Goal: Task Accomplishment & Management: Manage account settings

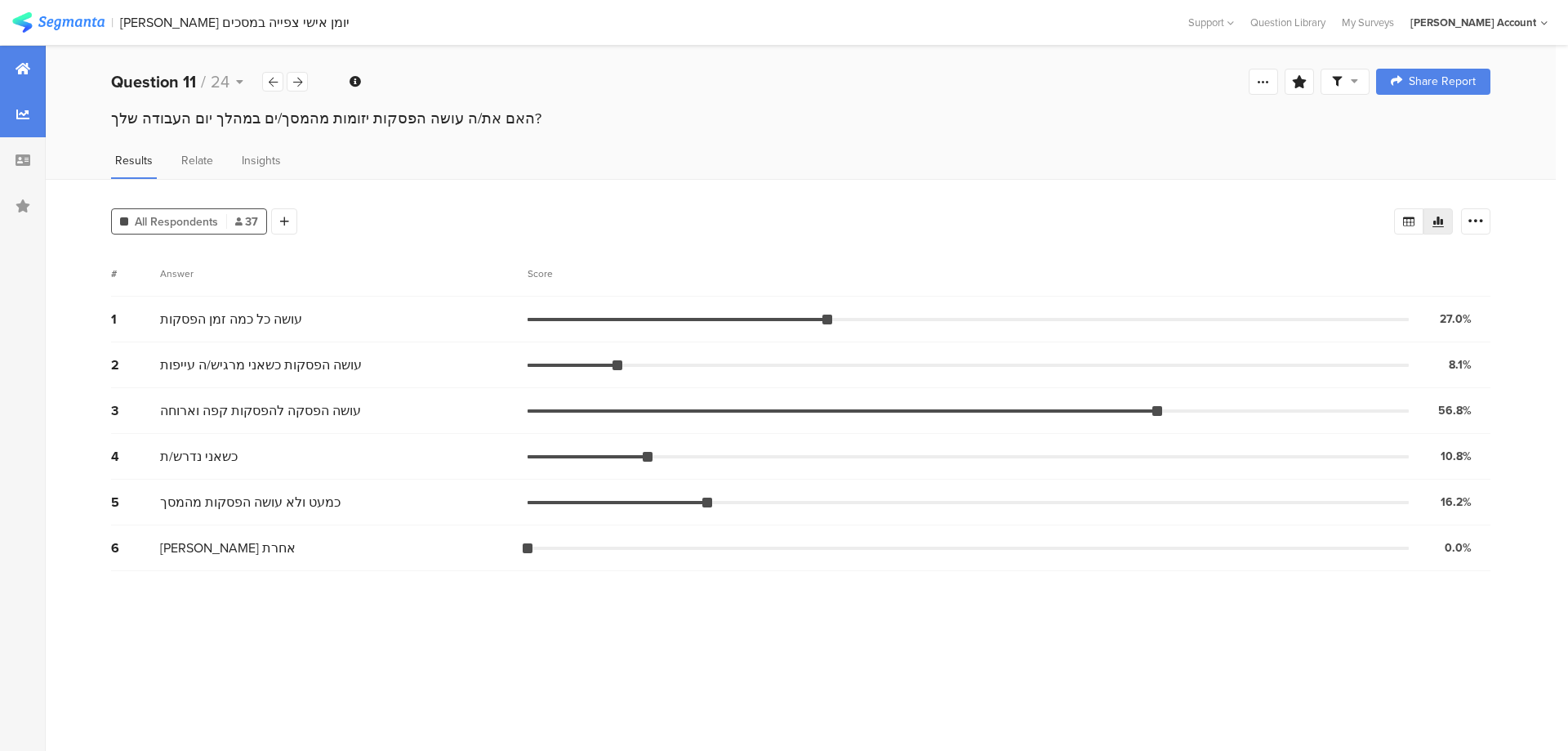
click at [35, 71] on div at bounding box center [23, 68] width 46 height 46
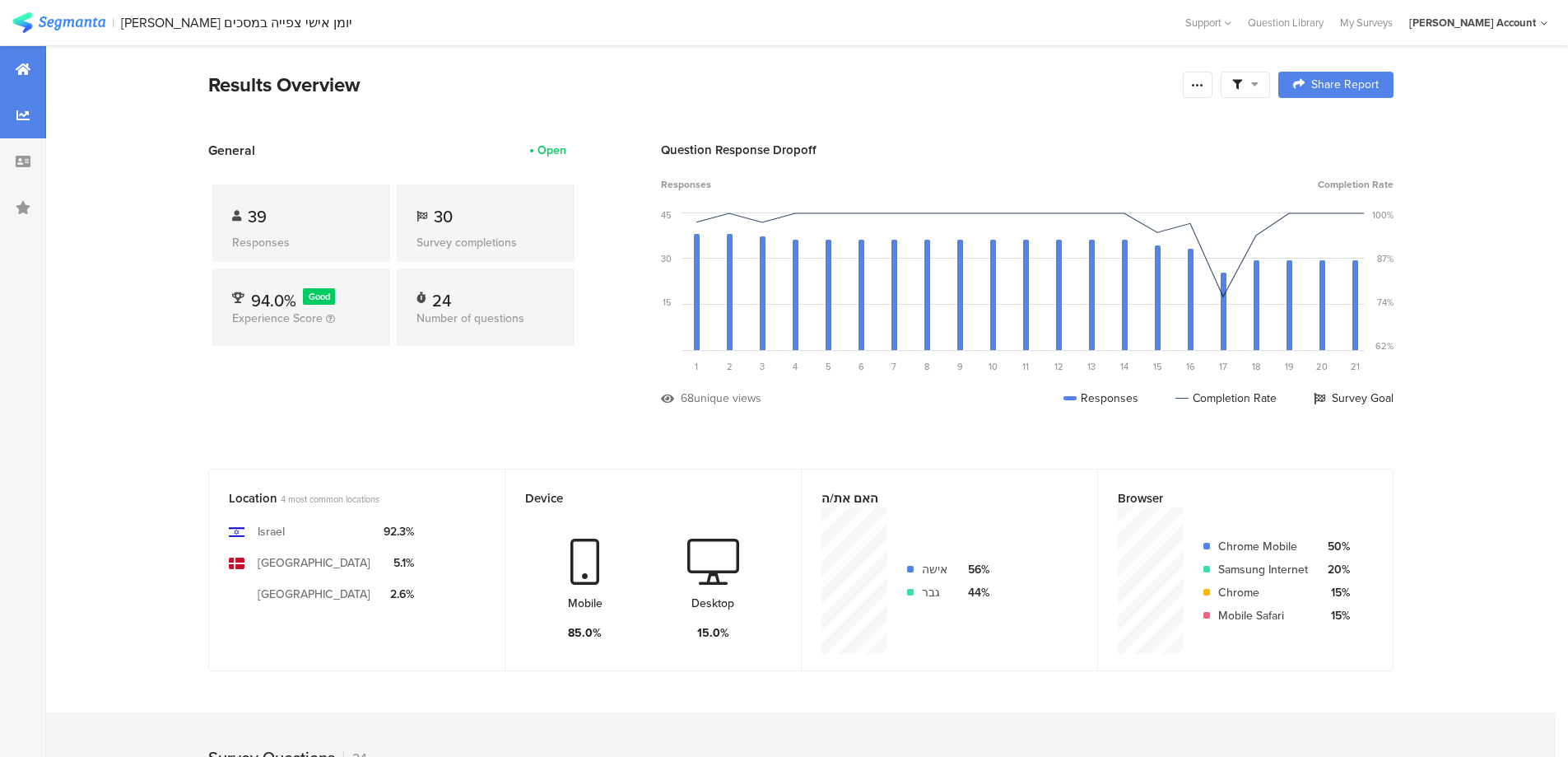
click at [26, 124] on div at bounding box center [23, 115] width 46 height 46
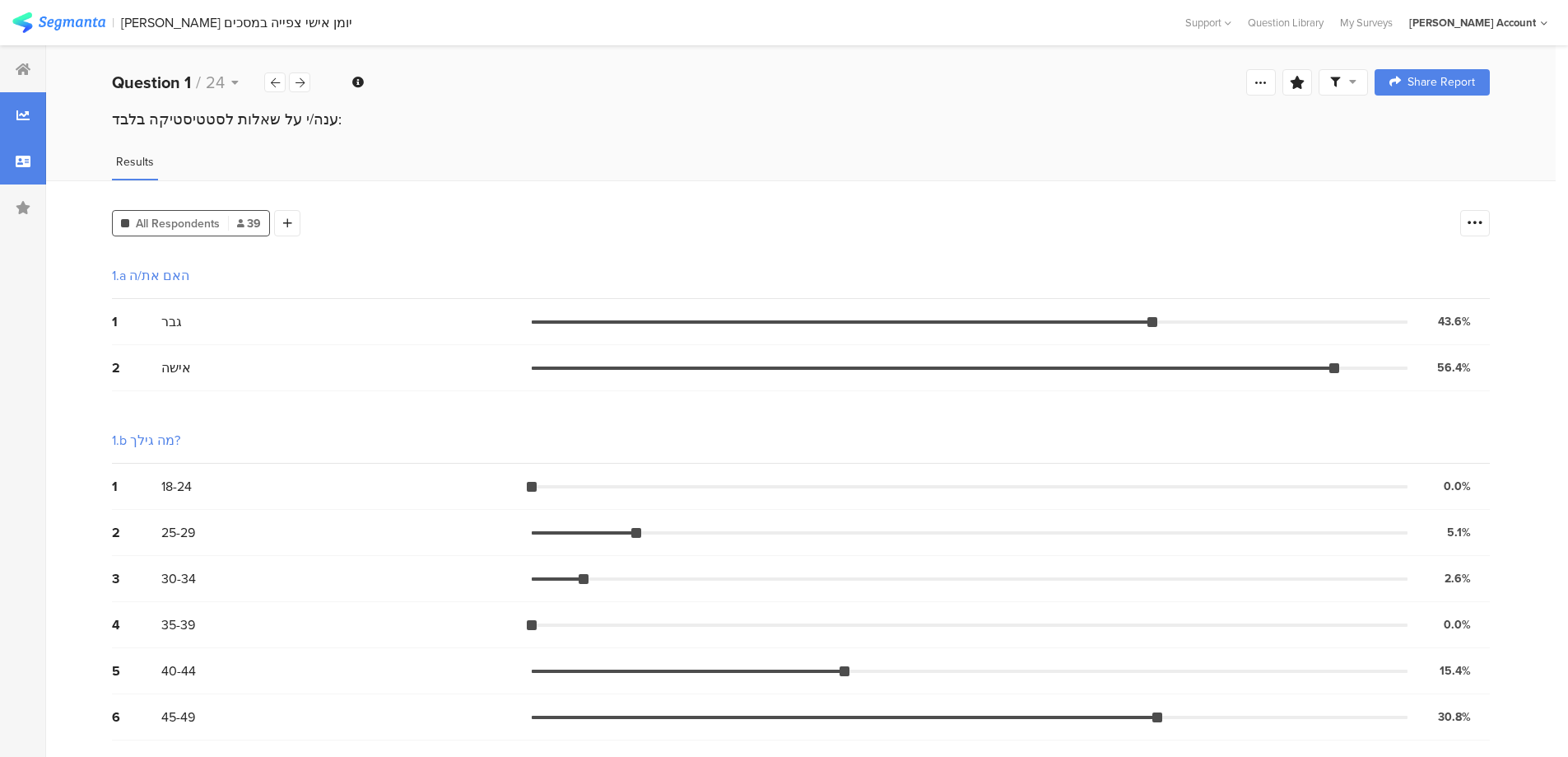
click at [24, 162] on icon at bounding box center [22, 161] width 14 height 13
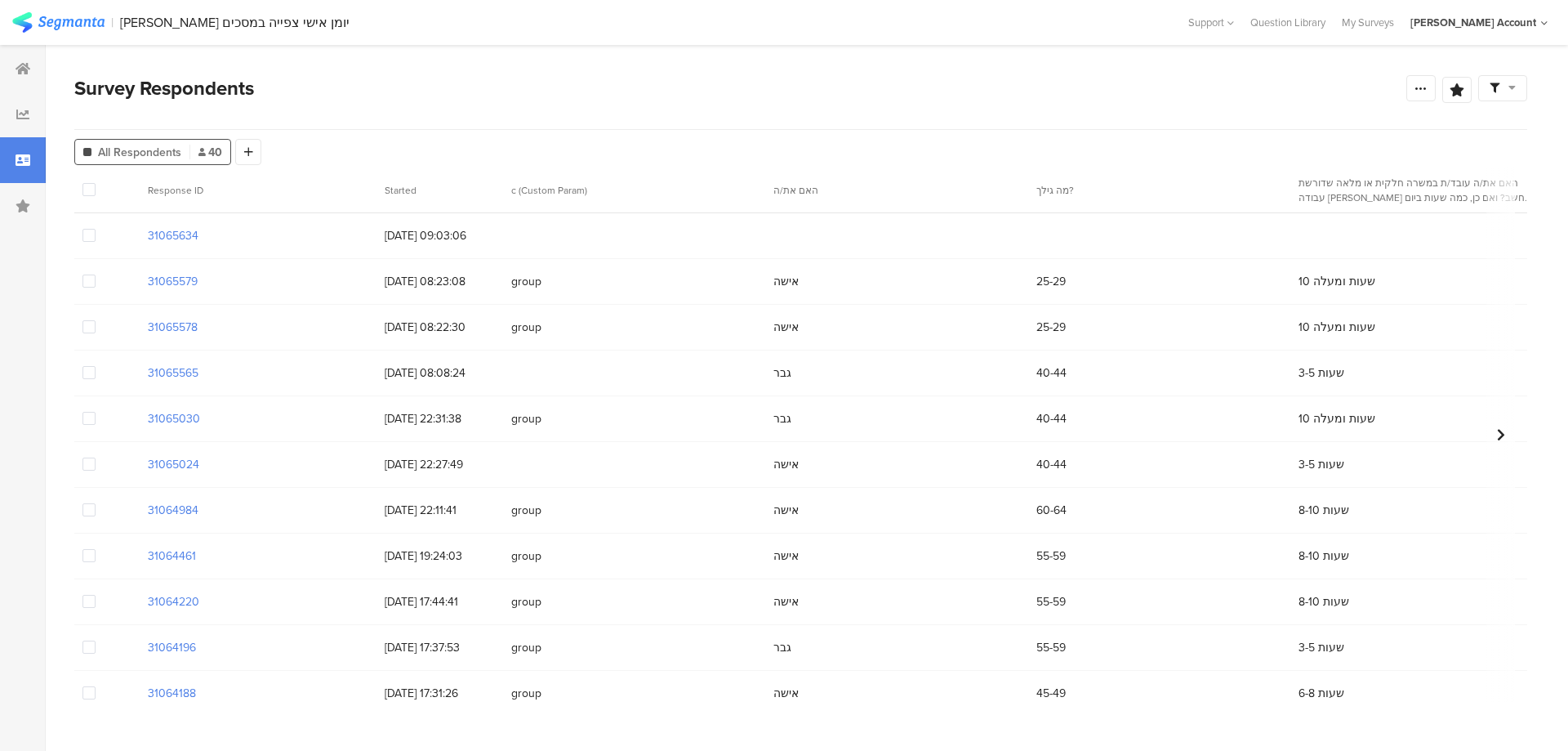
click at [87, 235] on span at bounding box center [89, 235] width 13 height 13
click at [95, 229] on input "checkbox" at bounding box center [95, 229] width 0 height 0
click at [269, 190] on span "Delete" at bounding box center [279, 190] width 34 height 13
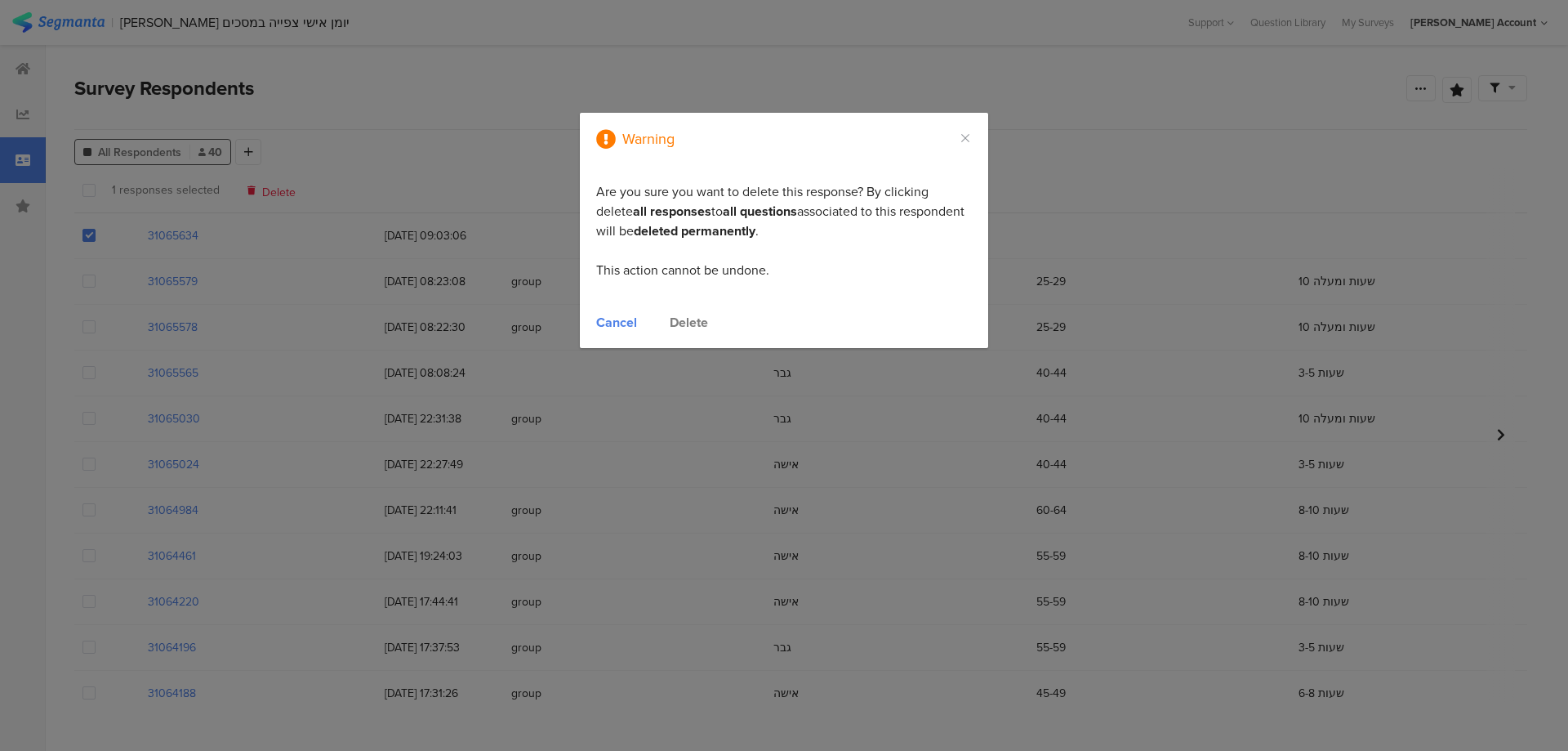
click at [682, 322] on div "Delete" at bounding box center [689, 322] width 39 height 19
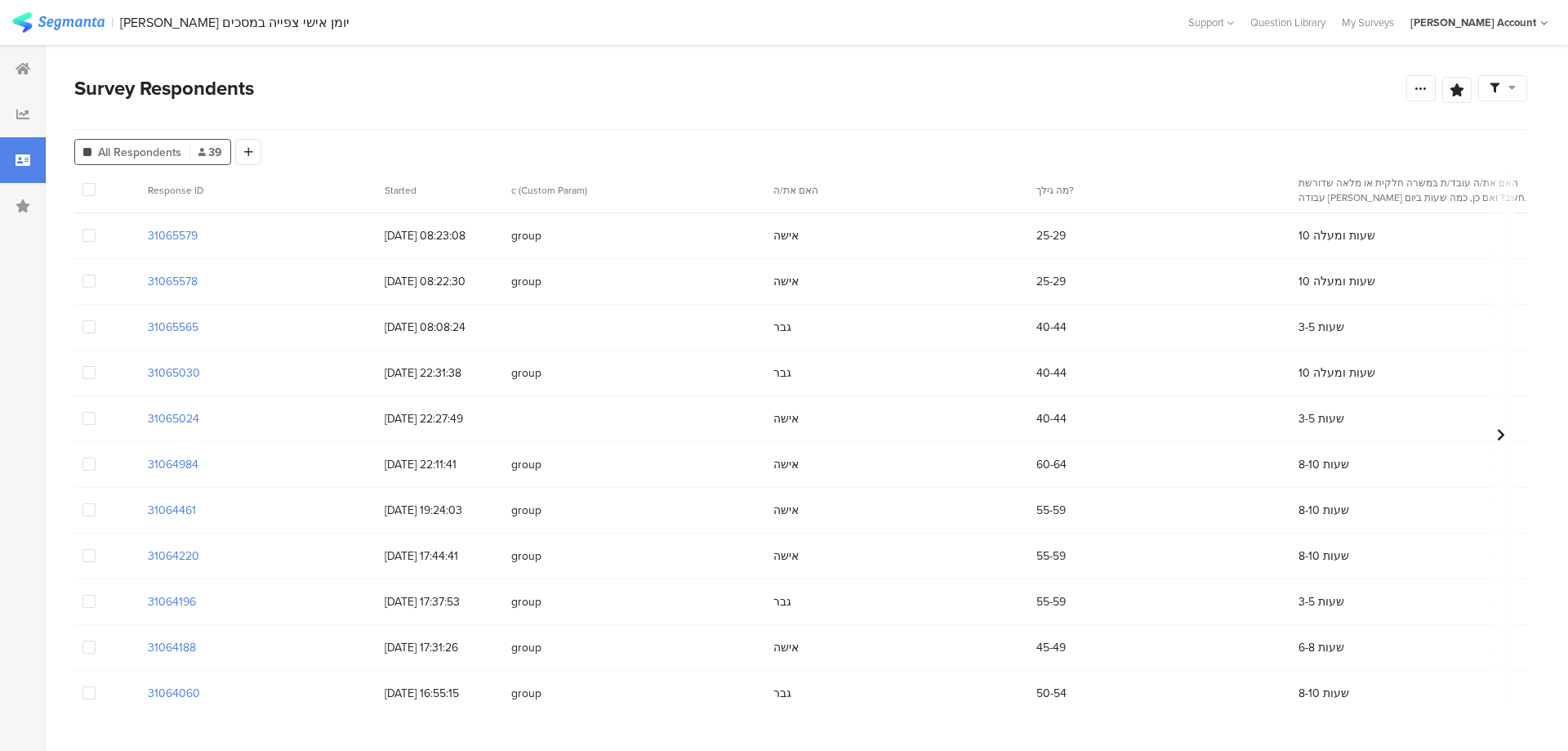
click at [87, 332] on span at bounding box center [89, 326] width 13 height 13
click at [95, 320] on input "checkbox" at bounding box center [95, 320] width 0 height 0
click at [274, 194] on span "Delete" at bounding box center [279, 190] width 34 height 13
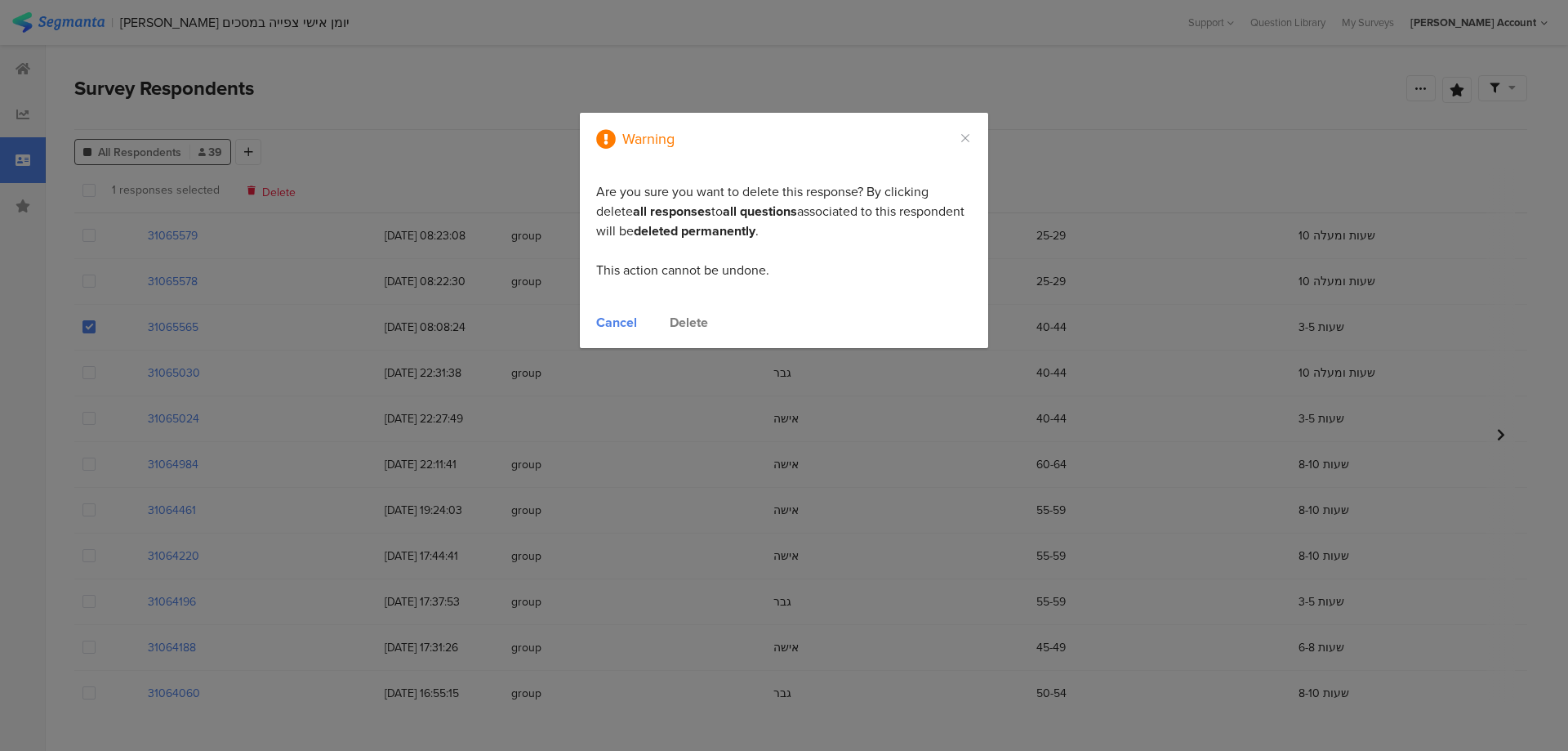
click at [700, 320] on div "Delete" at bounding box center [689, 322] width 39 height 19
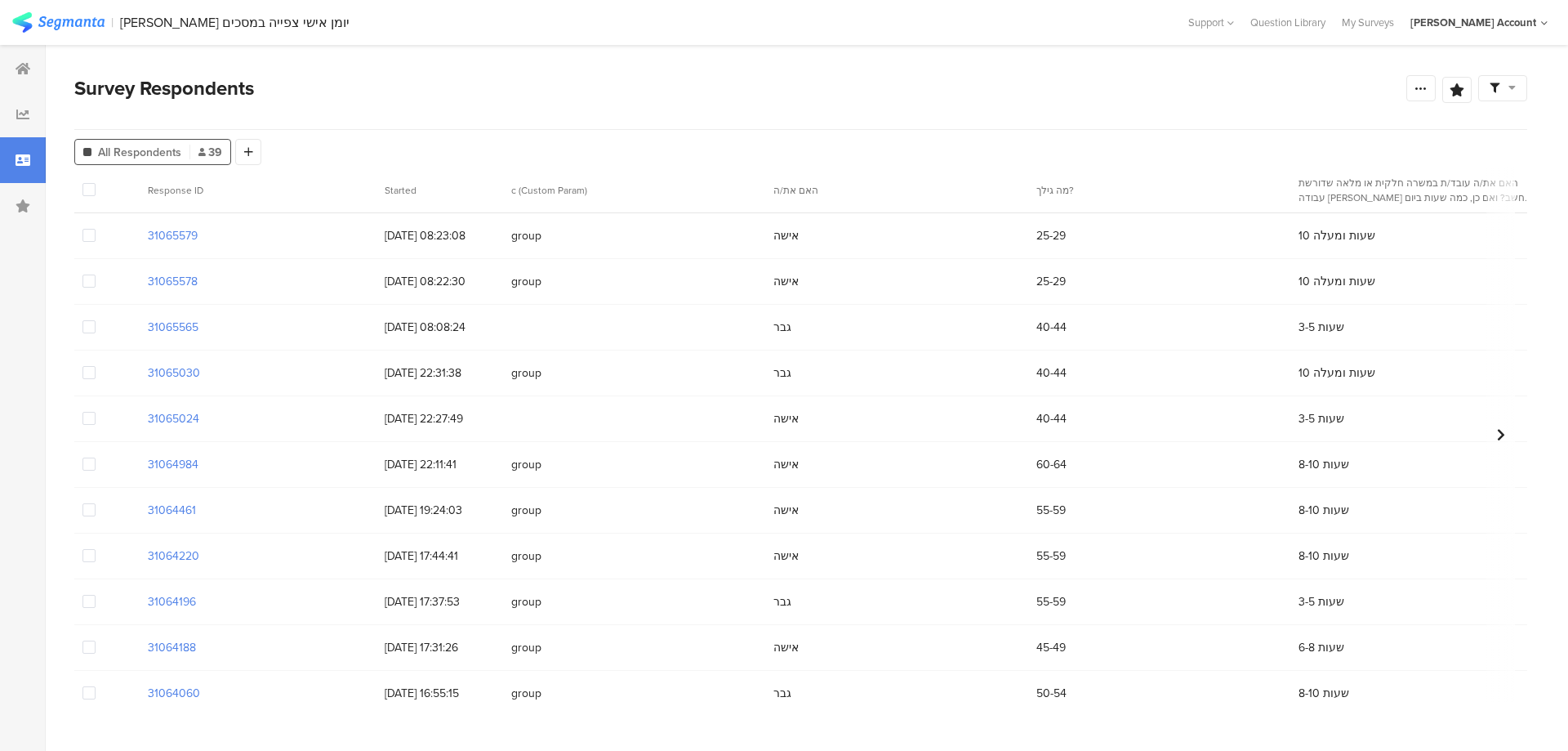
click at [89, 328] on span at bounding box center [89, 326] width 13 height 13
click at [95, 320] on input "checkbox" at bounding box center [95, 320] width 0 height 0
click at [272, 188] on span "Delete" at bounding box center [279, 190] width 34 height 13
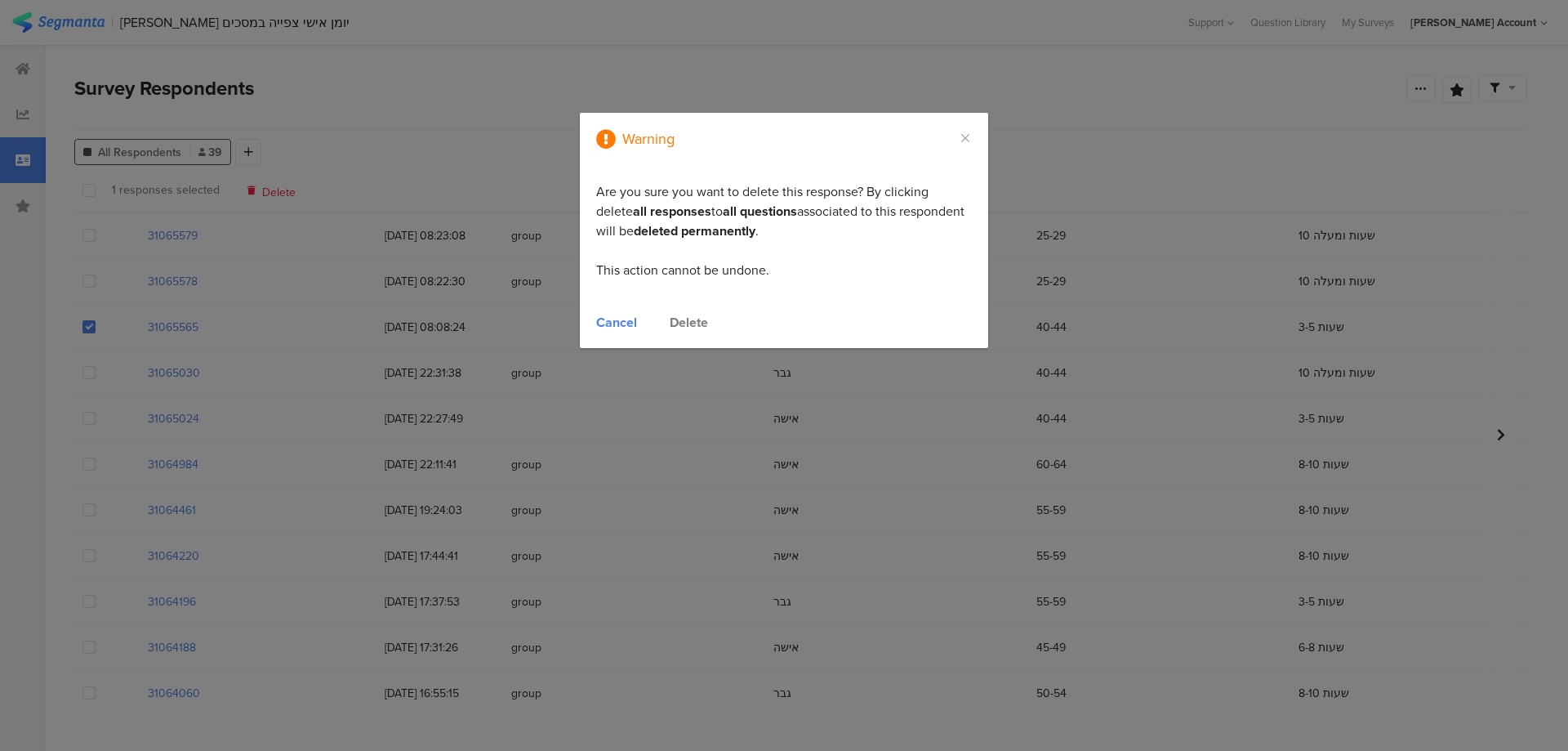
click at [690, 322] on div "Delete" at bounding box center [689, 322] width 39 height 19
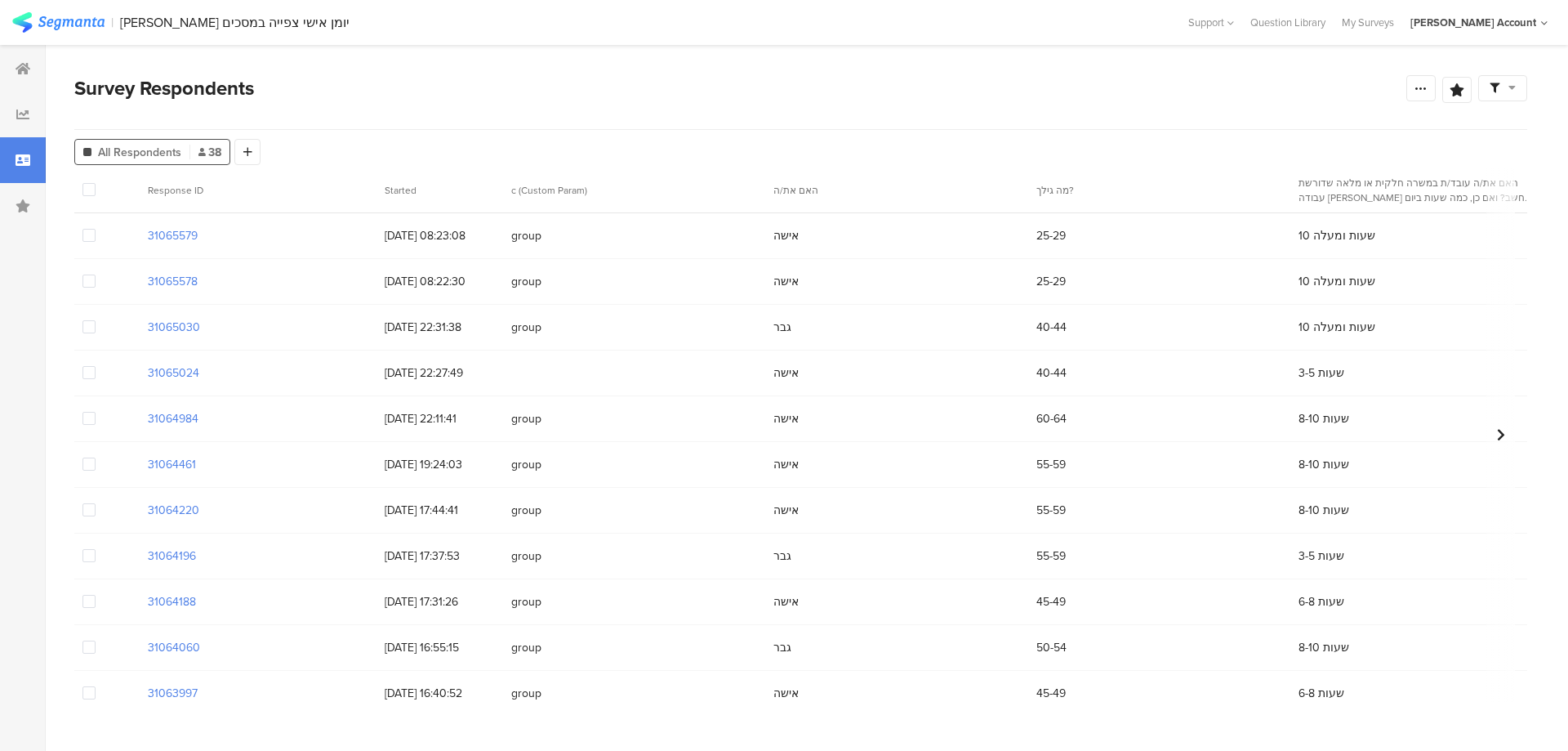
click at [95, 370] on div at bounding box center [106, 372] width 65 height 45
click at [83, 376] on span at bounding box center [89, 372] width 13 height 13
click at [95, 366] on input "checkbox" at bounding box center [95, 366] width 0 height 0
click at [276, 194] on span "Delete" at bounding box center [279, 190] width 34 height 13
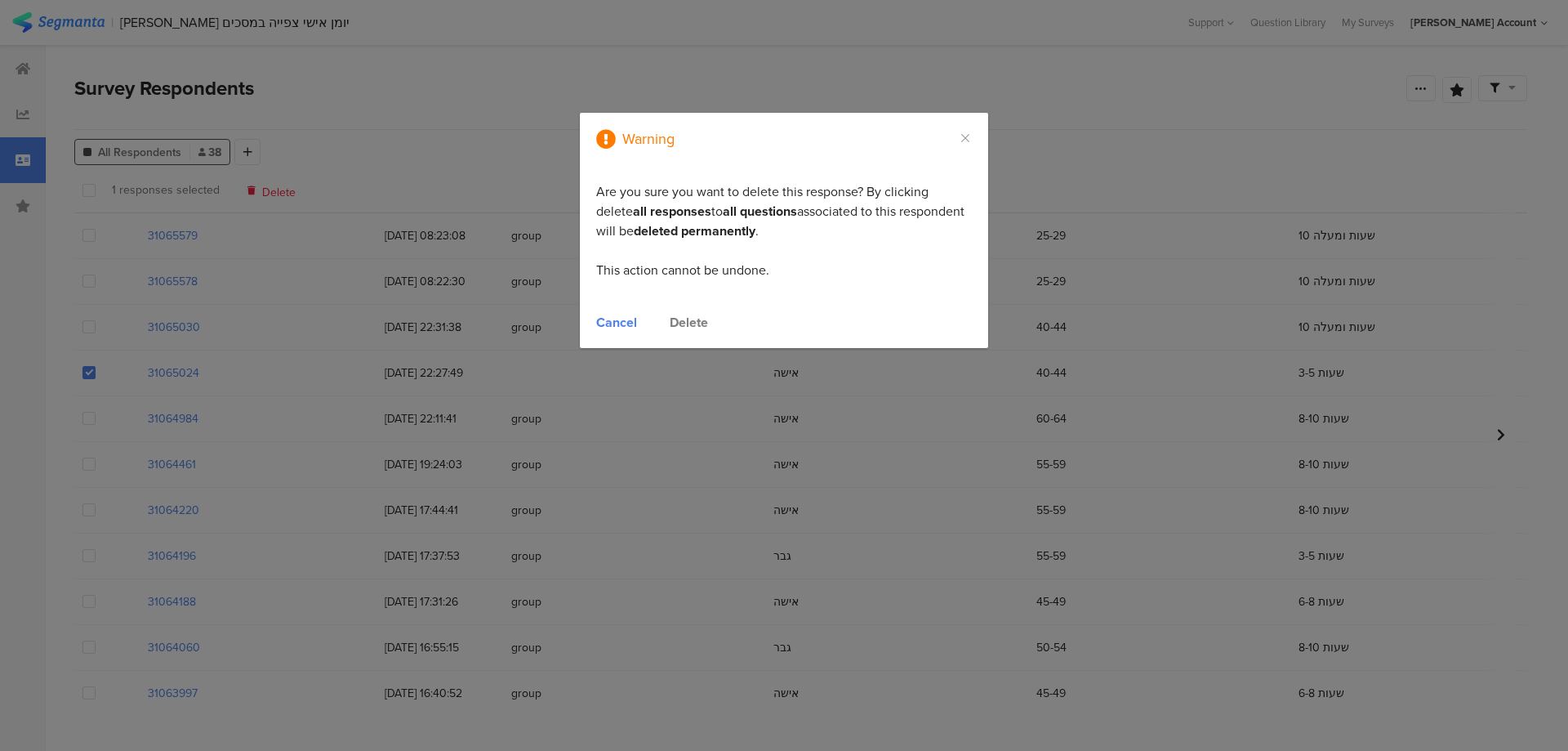
click at [682, 320] on div "Delete" at bounding box center [689, 322] width 39 height 19
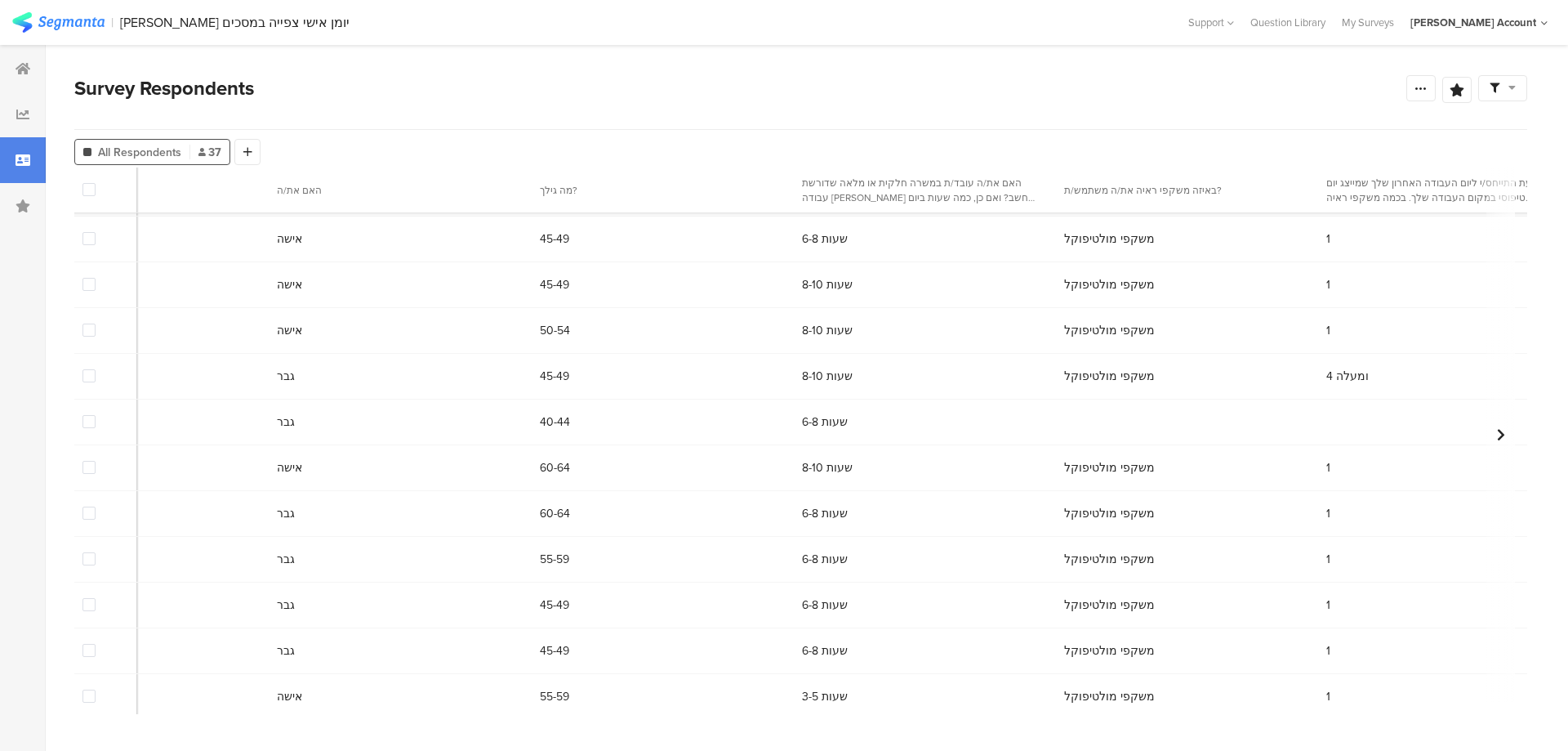
scroll to position [408, 0]
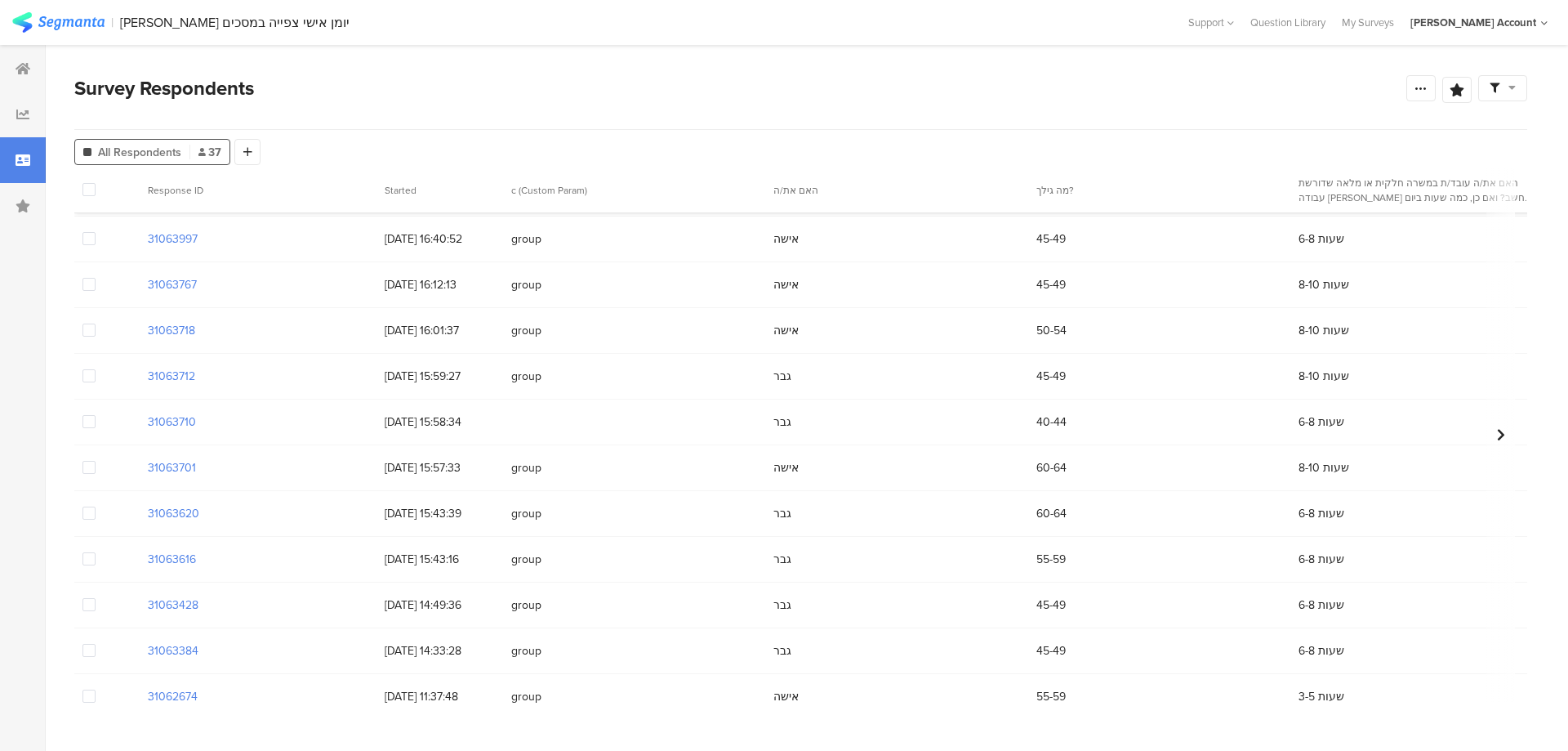
click at [87, 423] on span at bounding box center [89, 421] width 13 height 13
click at [95, 415] on input "checkbox" at bounding box center [95, 415] width 0 height 0
click at [269, 186] on span "Delete" at bounding box center [279, 190] width 34 height 13
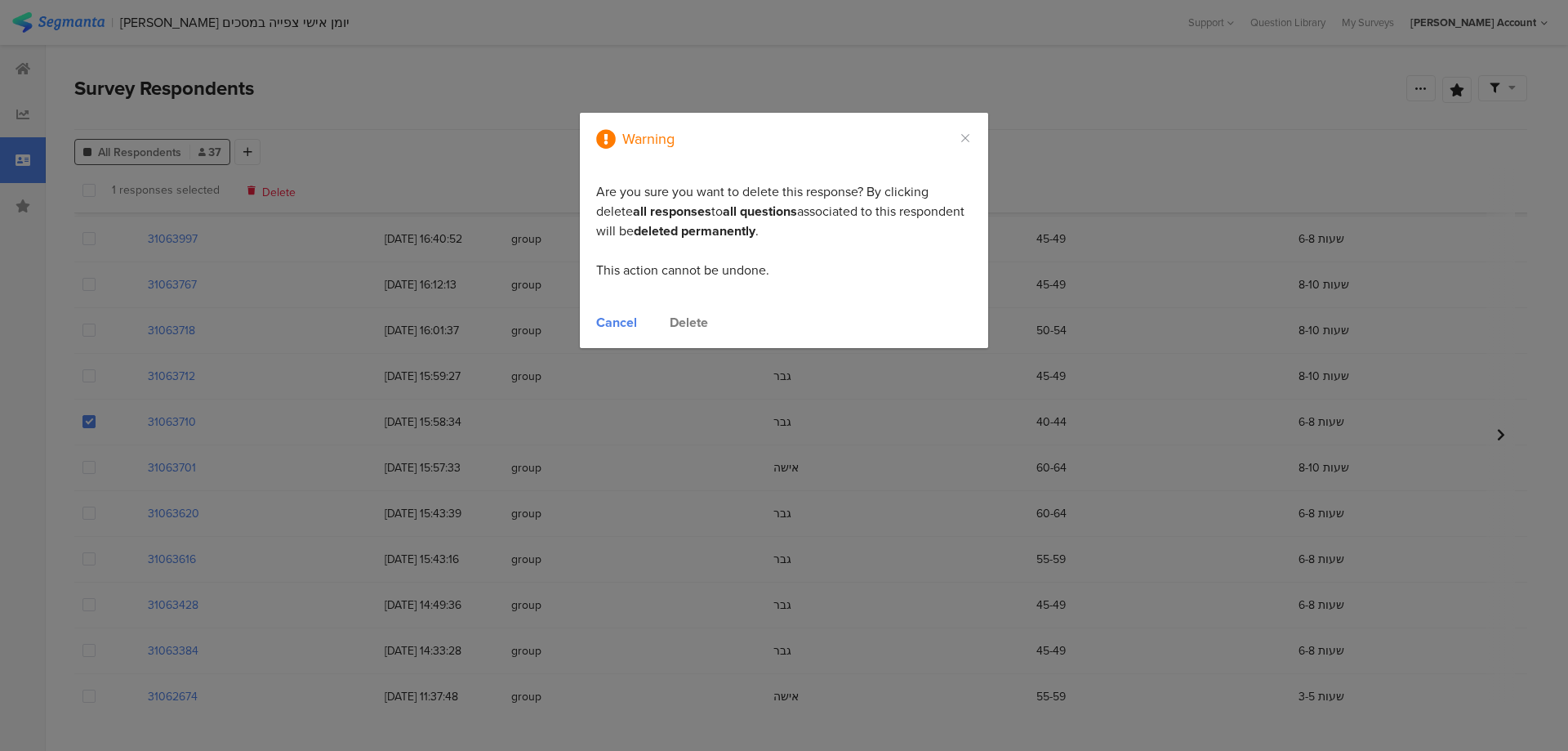
click at [682, 320] on div "Delete" at bounding box center [689, 322] width 39 height 19
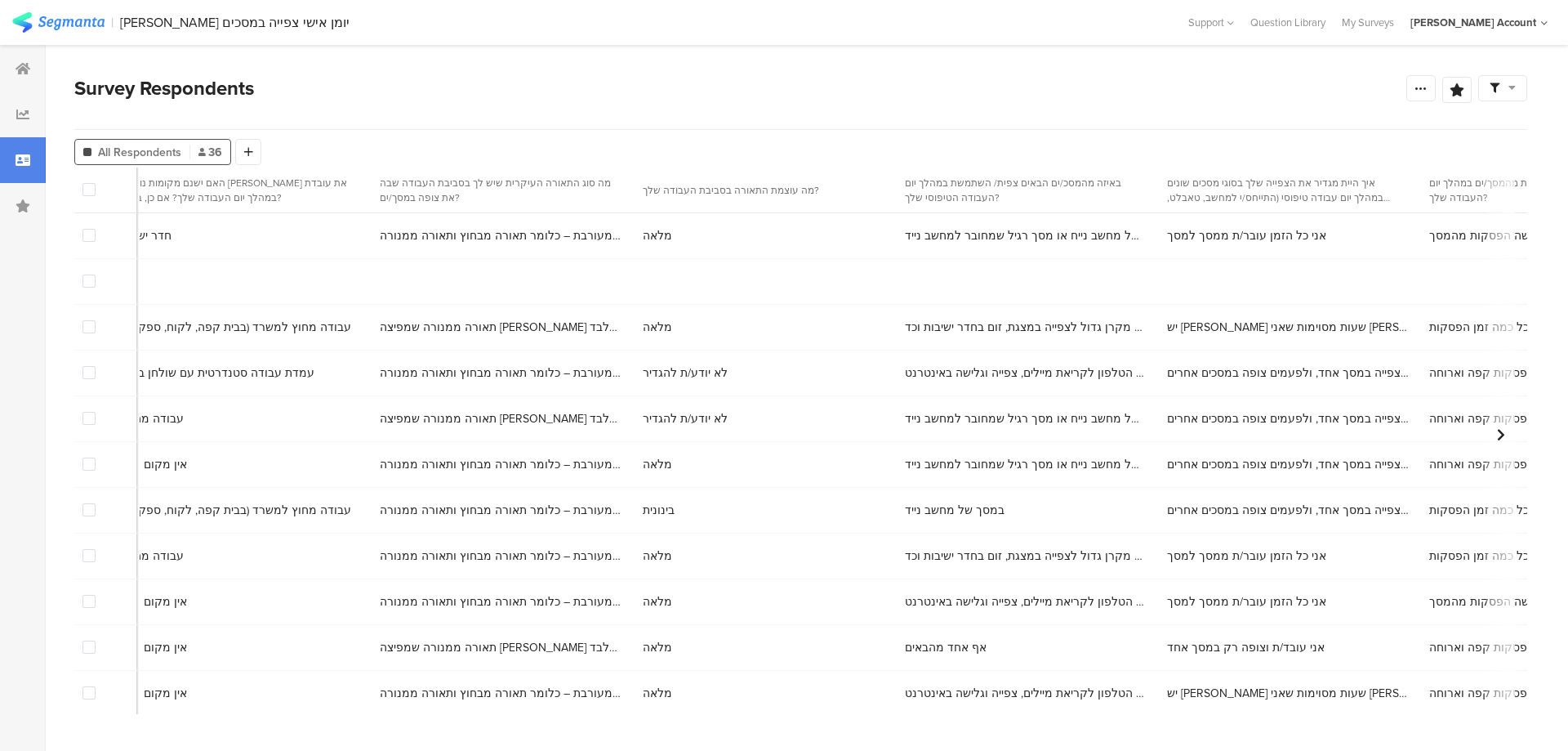
scroll to position [0, 0]
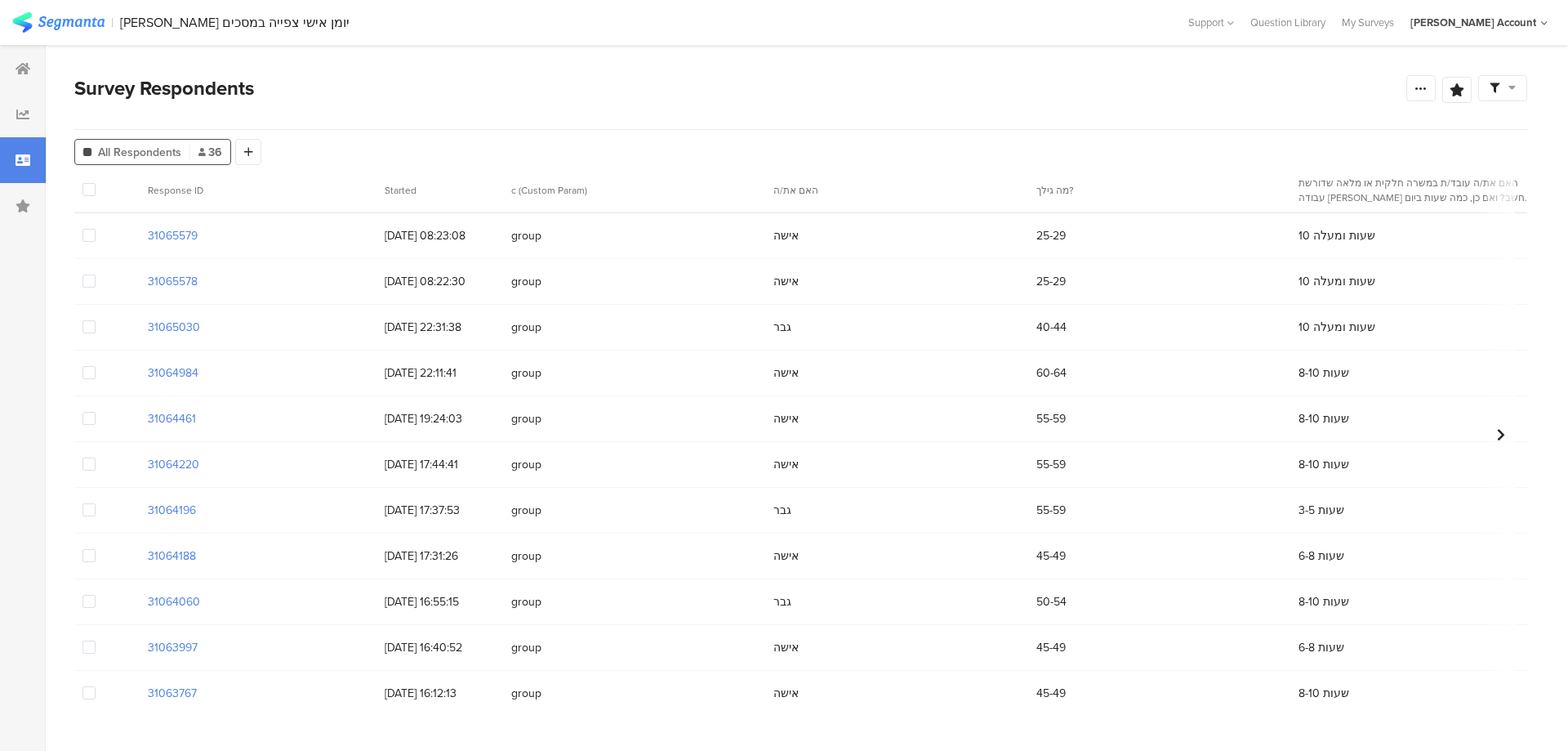
click at [92, 282] on span at bounding box center [89, 280] width 13 height 13
click at [95, 274] on input "checkbox" at bounding box center [95, 274] width 0 height 0
click at [282, 188] on span "Delete" at bounding box center [279, 190] width 34 height 13
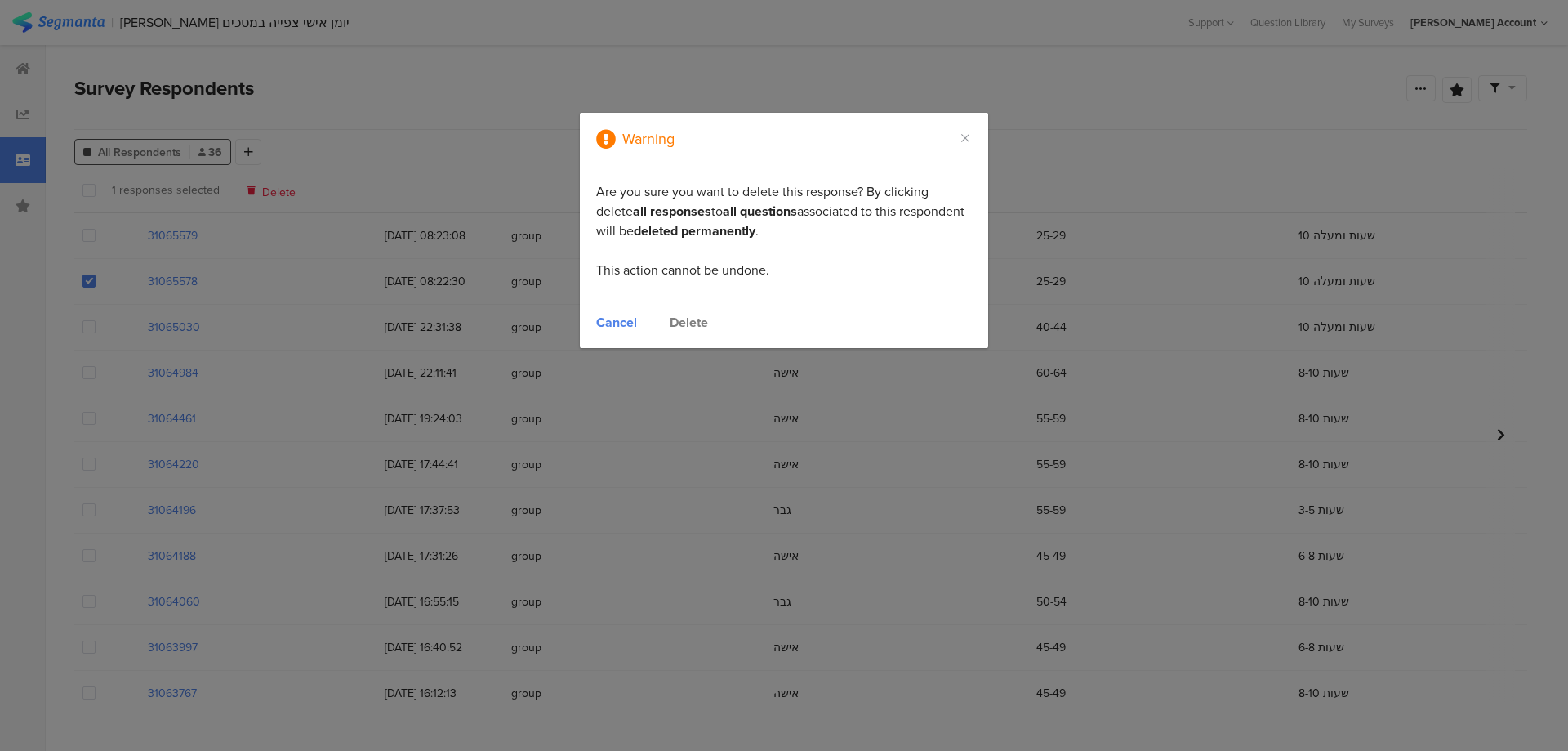
click at [680, 321] on div "Delete" at bounding box center [689, 322] width 39 height 19
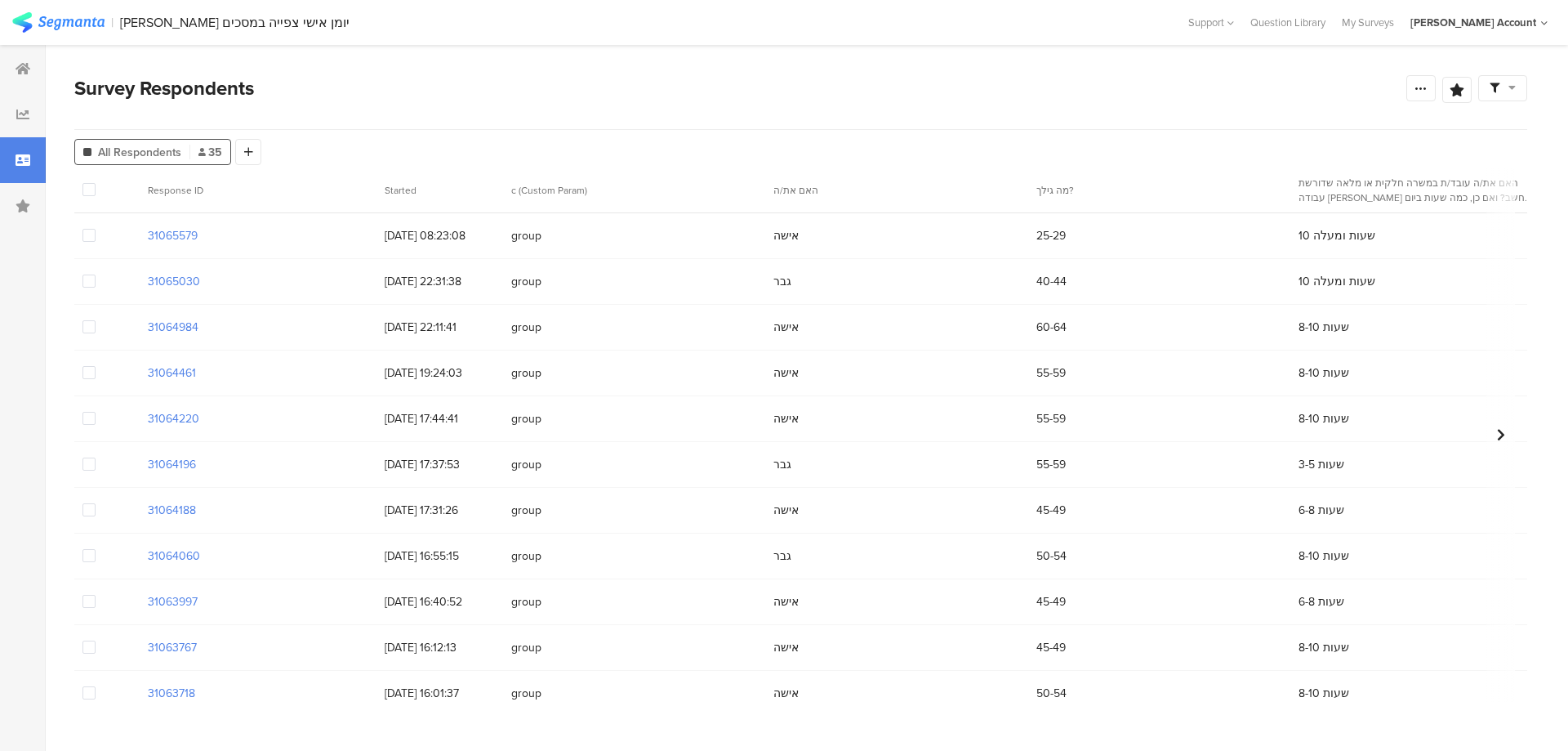
click at [88, 423] on span at bounding box center [89, 418] width 13 height 13
click at [95, 412] on input "checkbox" at bounding box center [95, 412] width 0 height 0
click at [265, 193] on span "Delete" at bounding box center [279, 190] width 34 height 13
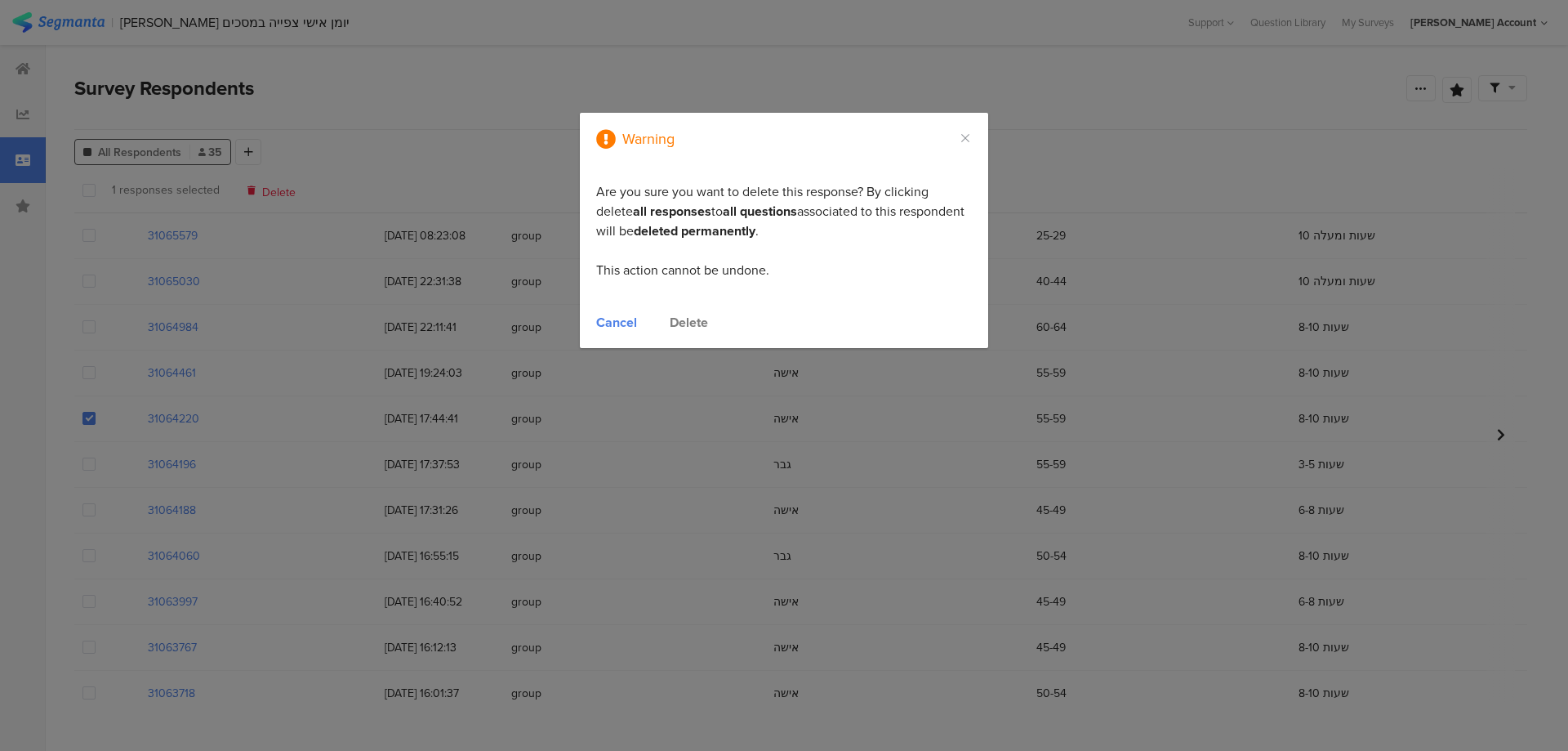
click at [682, 323] on div "Delete" at bounding box center [689, 322] width 39 height 19
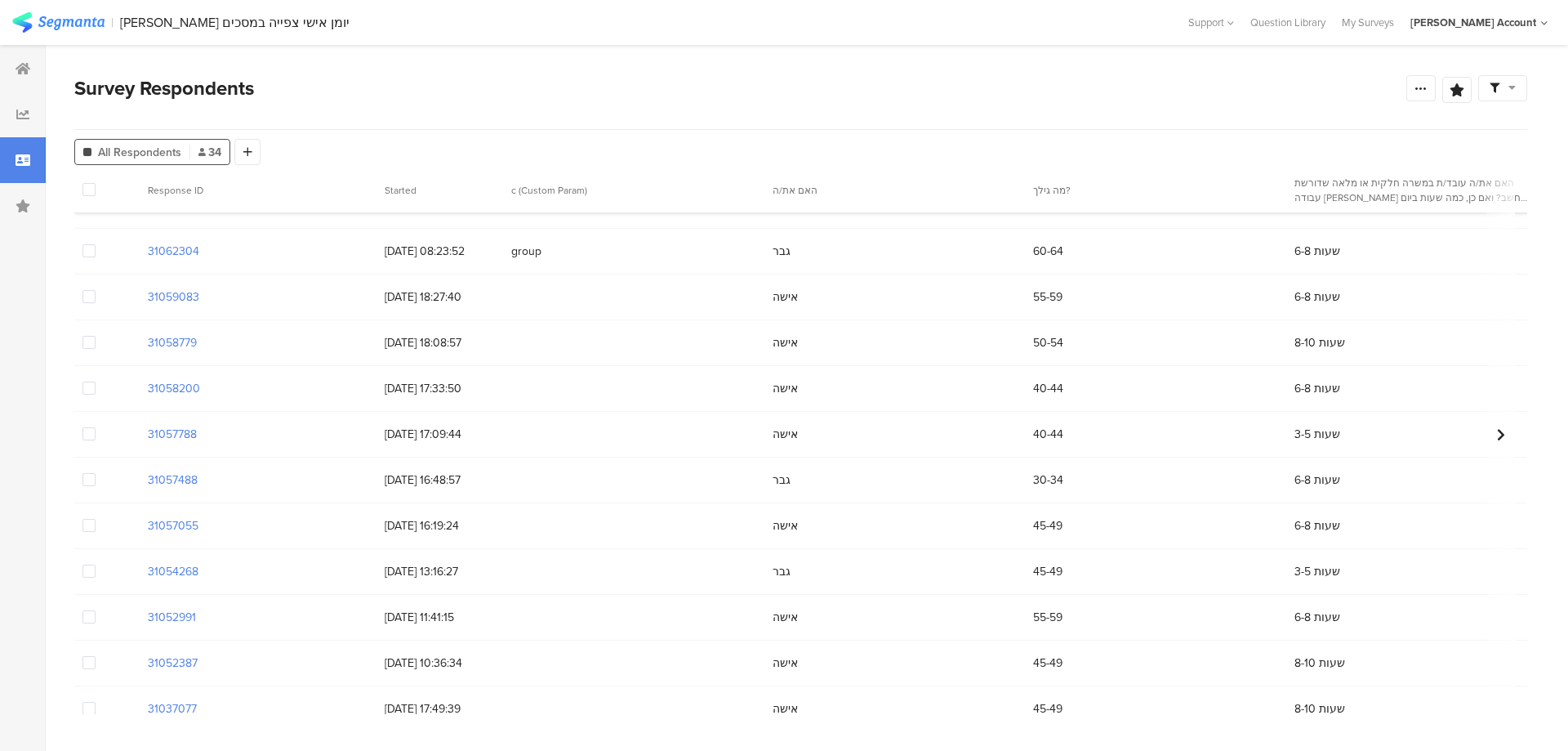
scroll to position [920, 0]
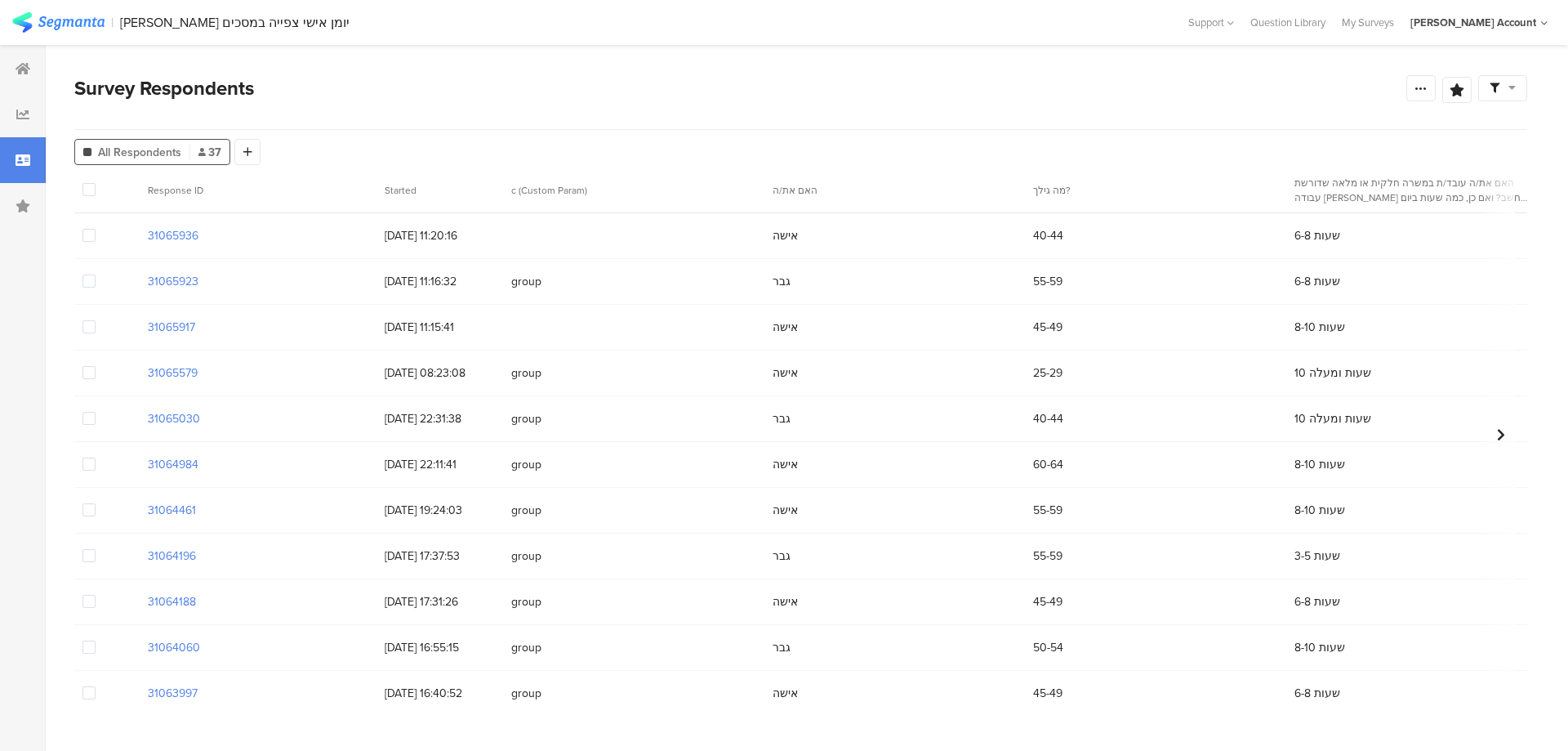
drag, startPoint x: 1021, startPoint y: 240, endPoint x: 1056, endPoint y: 240, distance: 35.0
click at [1056, 240] on div "40-44" at bounding box center [1156, 235] width 261 height 34
click at [1052, 241] on div "40-44" at bounding box center [1156, 235] width 261 height 34
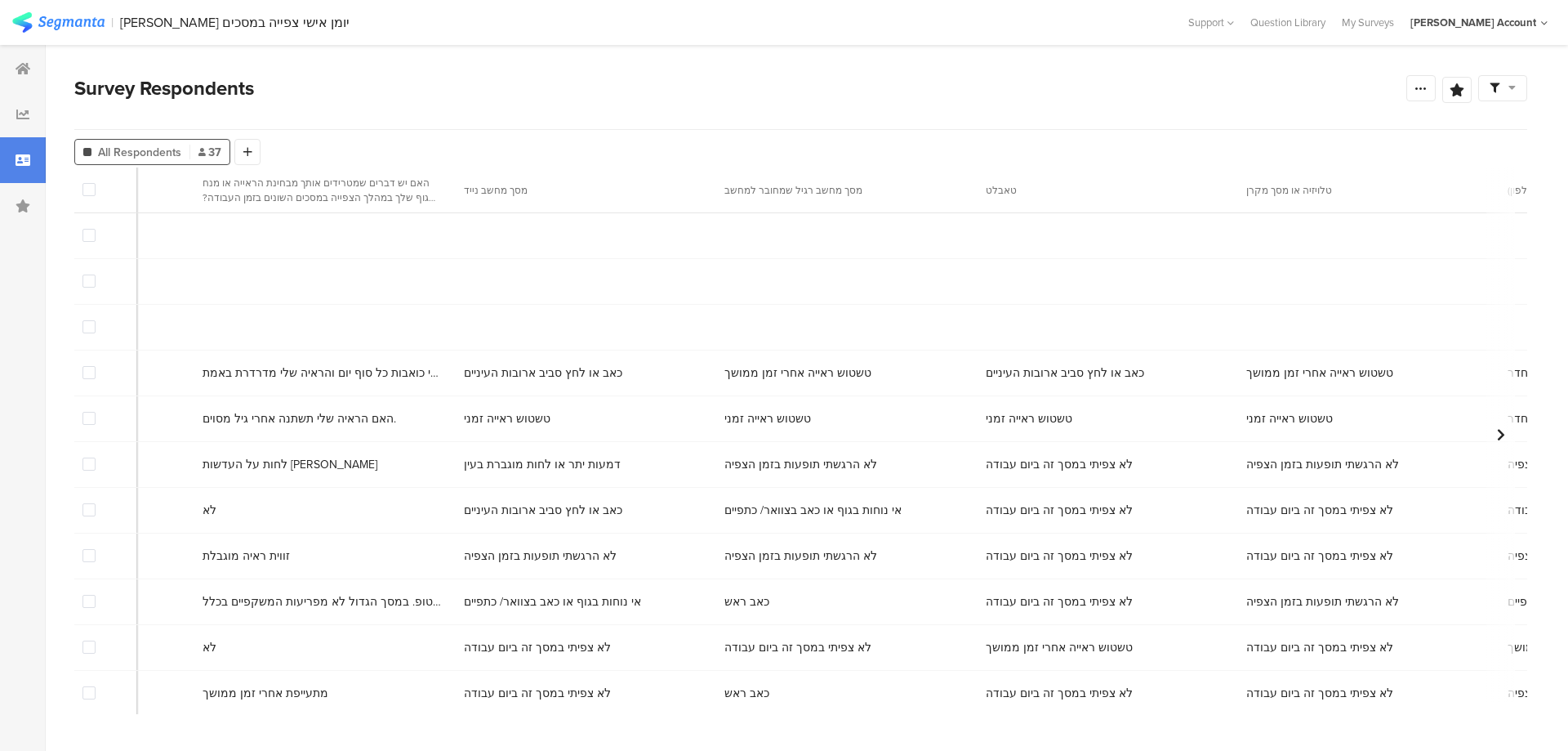
scroll to position [0, 8748]
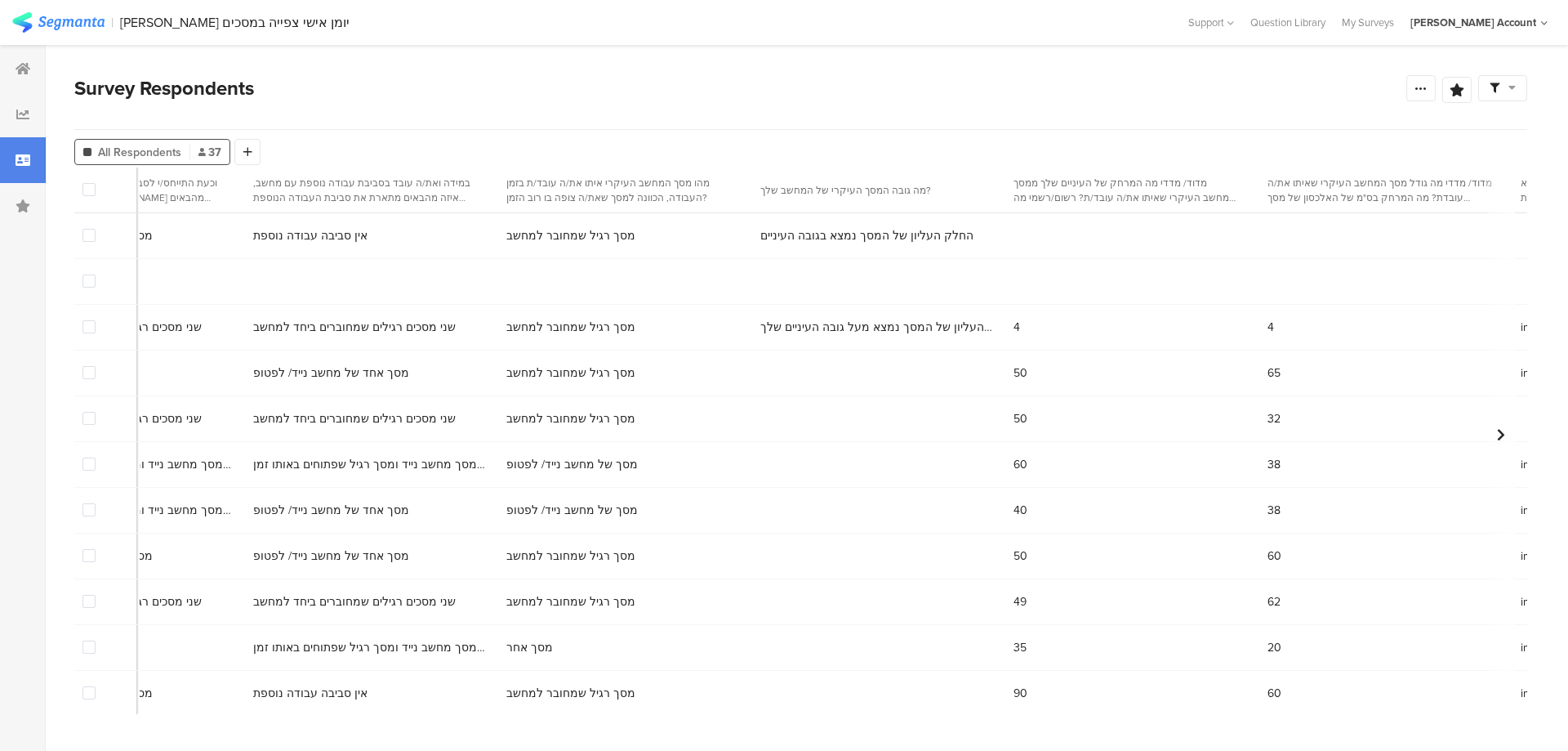
scroll to position [0, 3814]
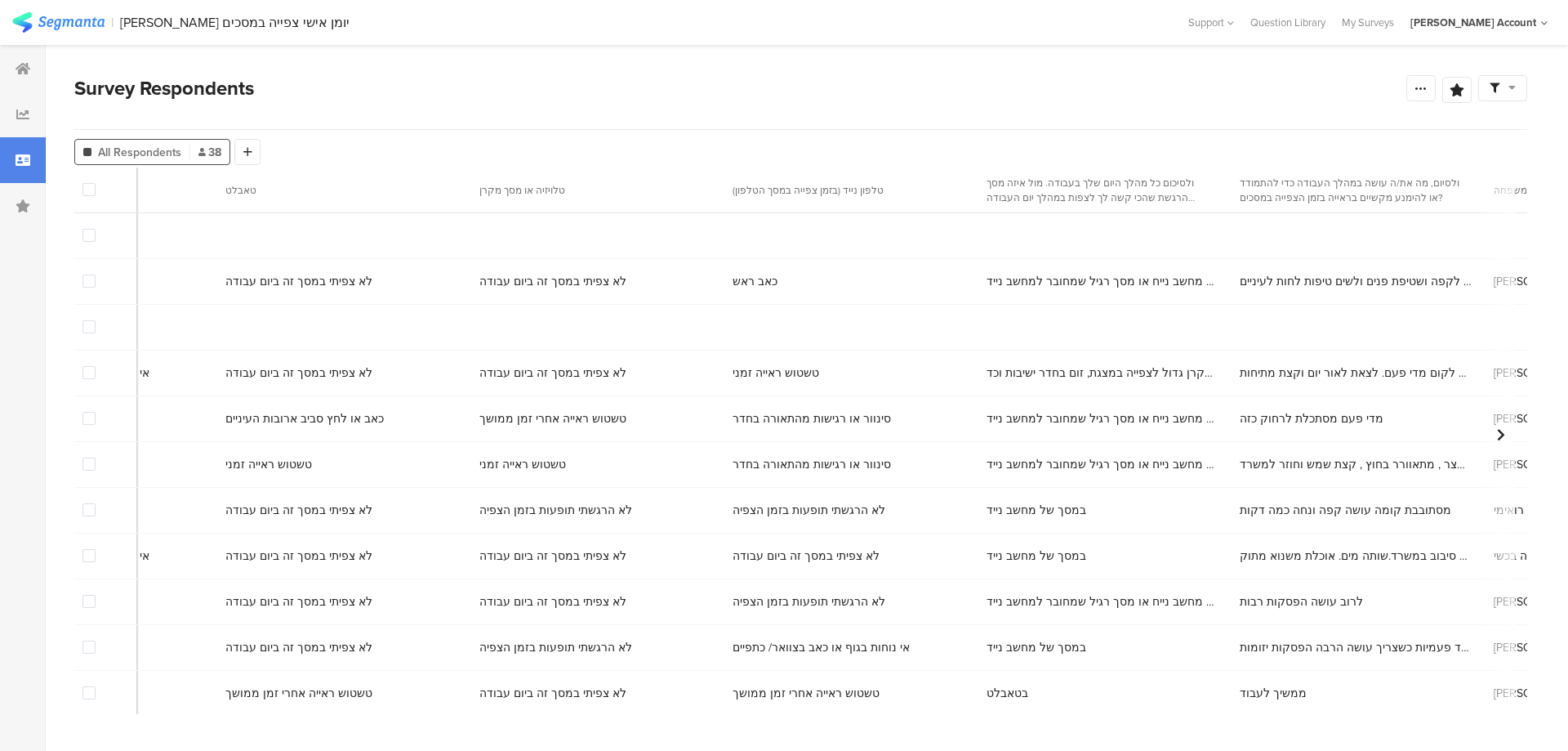
scroll to position [0, 8748]
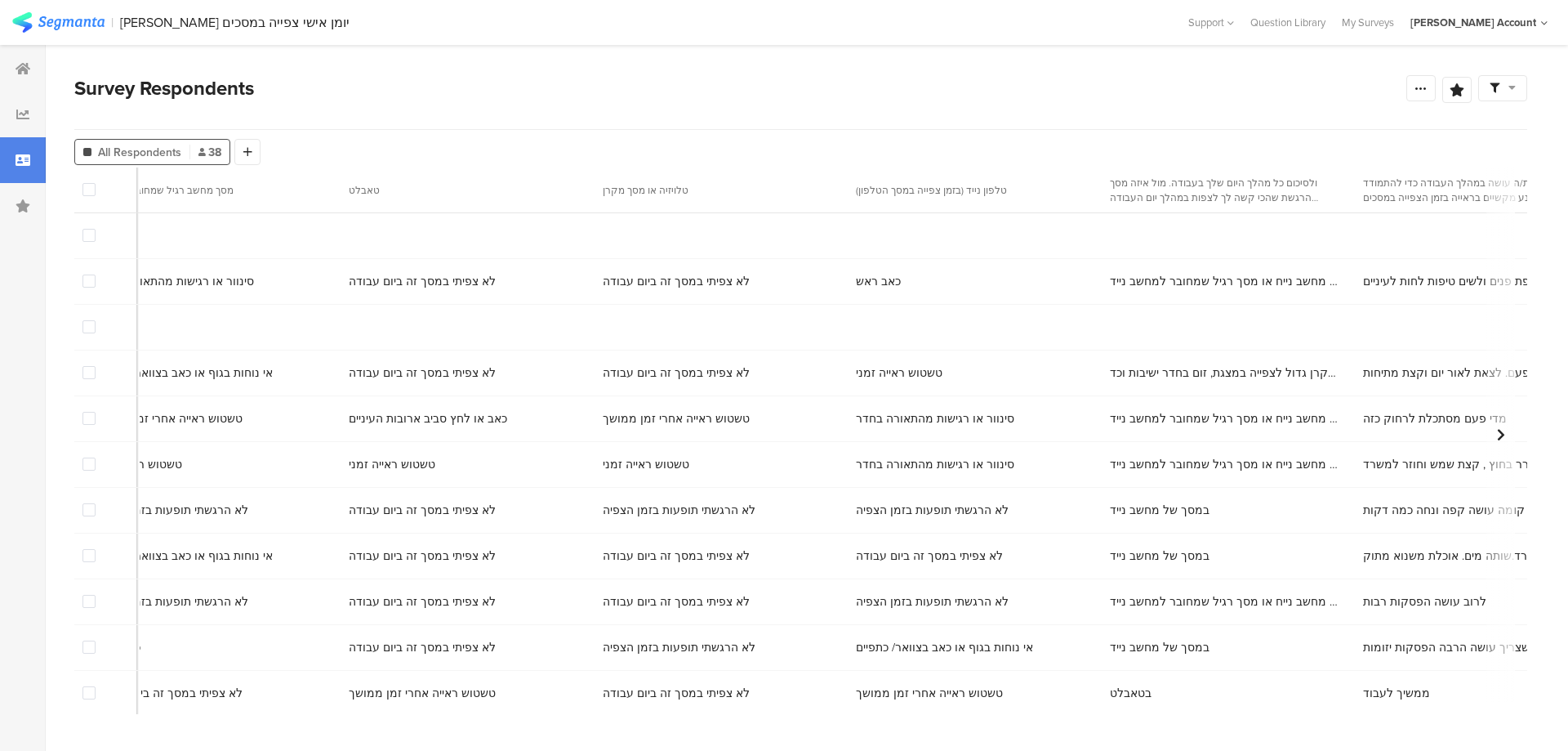
scroll to position [0, 8748]
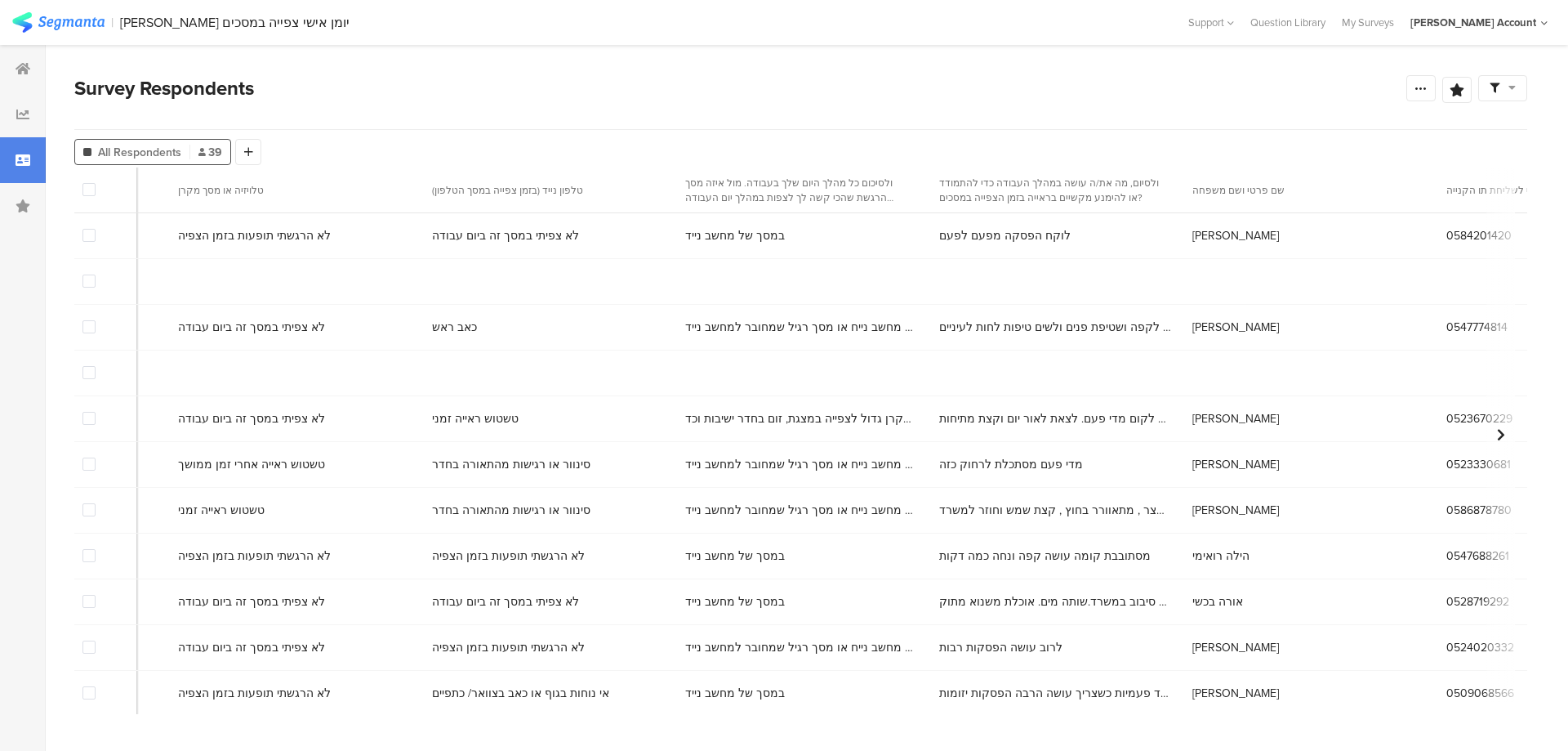
scroll to position [0, 8748]
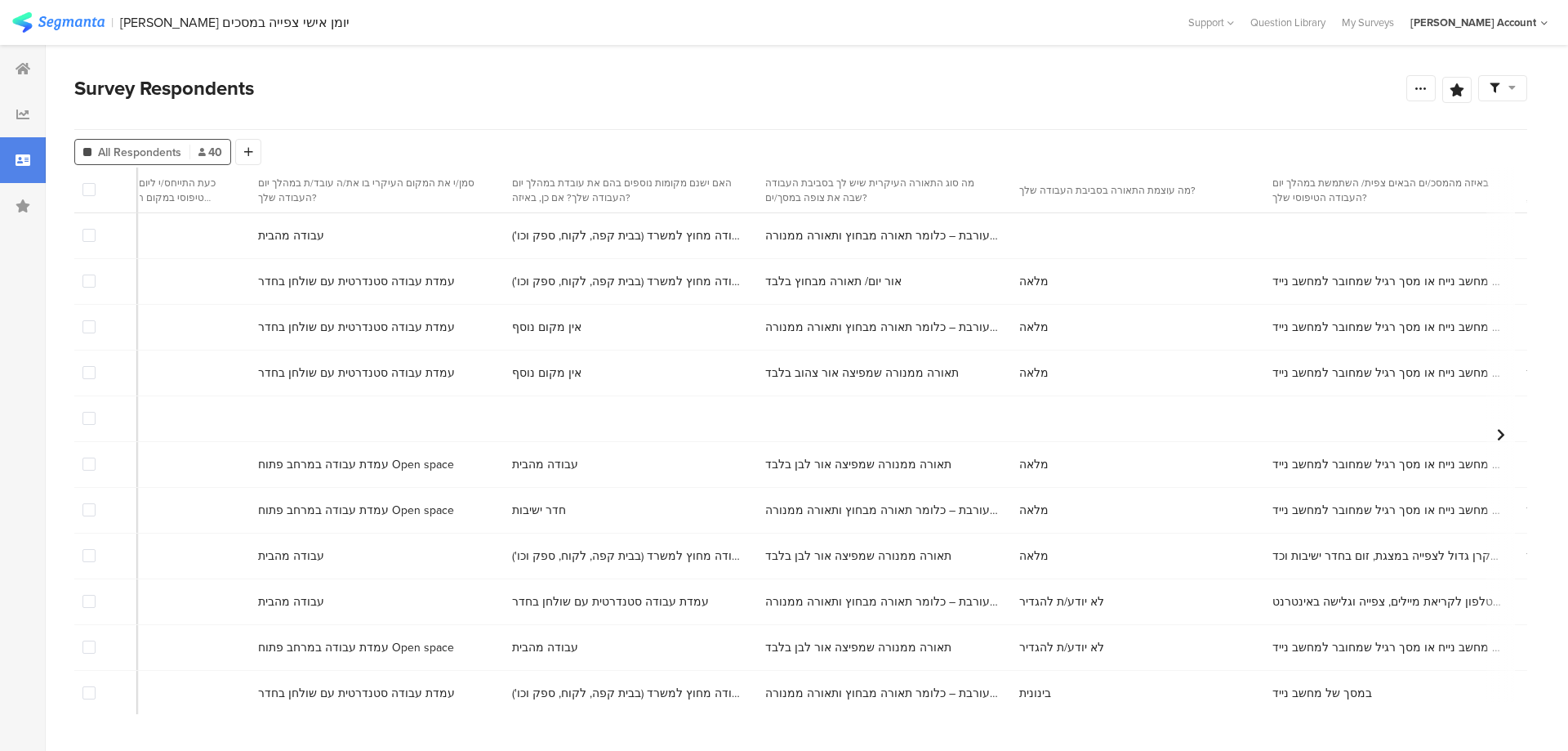
scroll to position [0, 200]
